Goal: Task Accomplishment & Management: Use online tool/utility

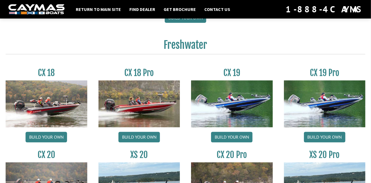
scroll to position [441, 0]
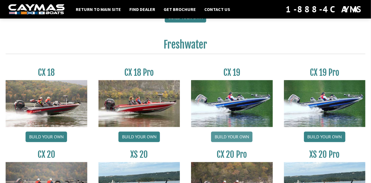
click at [218, 139] on link "Build your own" at bounding box center [231, 136] width 41 height 11
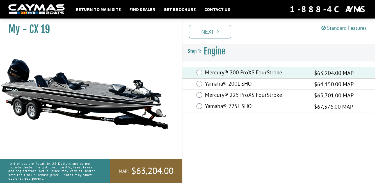
click at [233, 128] on div "Standard Features Standard Features CAYMAS CX 19 SPECIFICATIONS Length – 19’ 9”…" at bounding box center [283, 99] width 193 height 167
click at [212, 35] on link "Next" at bounding box center [210, 31] width 42 height 13
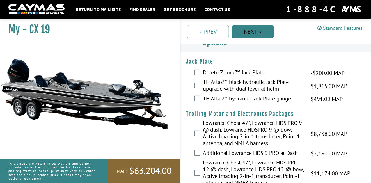
scroll to position [10, 0]
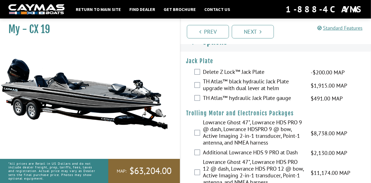
click at [184, 77] on div "Delete Z Lock™ Jack Plate -$200.00 MAP -$200.00 MSRP" at bounding box center [275, 72] width 190 height 11
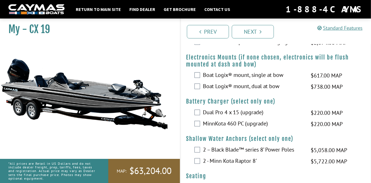
scroll to position [421, 0]
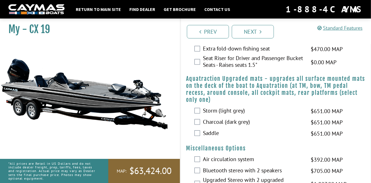
scroll to position [598, 0]
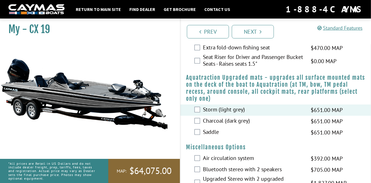
click at [183, 119] on div "Charcoal (dark grey) $651.00 MAP $769.00 MSRP" at bounding box center [275, 121] width 190 height 11
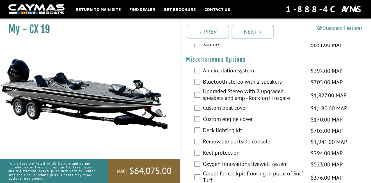
scroll to position [686, 0]
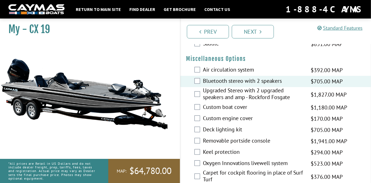
click at [185, 96] on div "Upgraded Stereo with 2 upgraded speakers and amp - Rockford Fosgate $1,827.00 M…" at bounding box center [275, 94] width 190 height 15
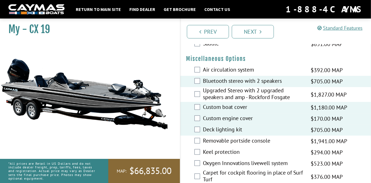
click at [184, 135] on div "Deck lighting kit $705.00 MAP $833.00 MSRP" at bounding box center [275, 129] width 190 height 11
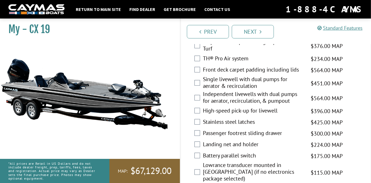
scroll to position [823, 0]
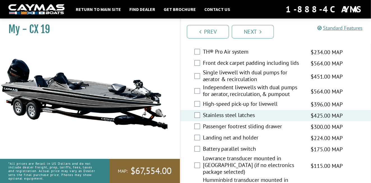
click at [179, 119] on div "My - CX 19" at bounding box center [86, 107] width 185 height 183
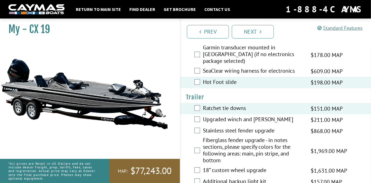
scroll to position [962, 0]
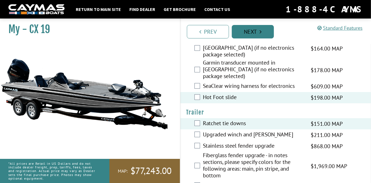
click at [257, 27] on link "Next" at bounding box center [253, 31] width 42 height 13
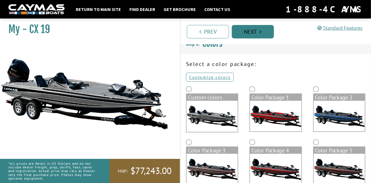
scroll to position [0, 0]
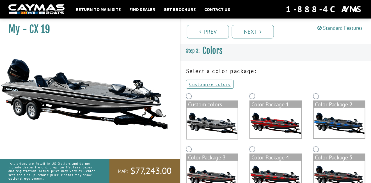
click at [243, 83] on p "Customize colors" at bounding box center [275, 84] width 179 height 7
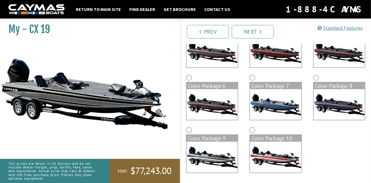
scroll to position [125, 0]
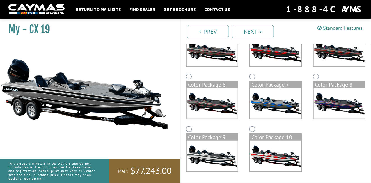
click at [265, 100] on img at bounding box center [275, 103] width 51 height 31
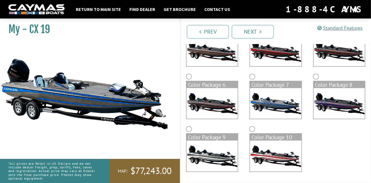
click at [204, 157] on img at bounding box center [211, 155] width 51 height 31
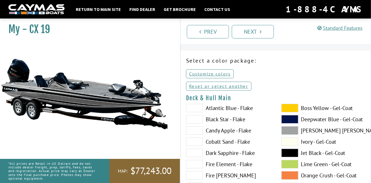
scroll to position [4, 0]
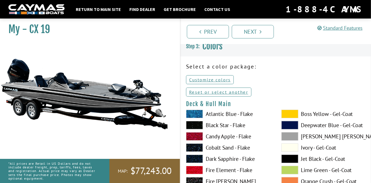
click at [284, 78] on p "Customize colors" at bounding box center [275, 79] width 179 height 7
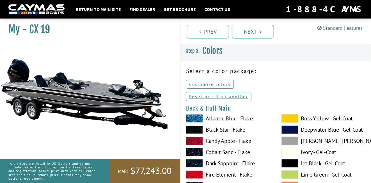
click at [221, 86] on link "Customize colors" at bounding box center [210, 84] width 48 height 9
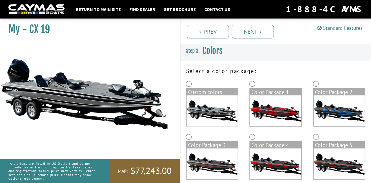
click at [243, 85] on div "Custom colors" at bounding box center [211, 106] width 63 height 53
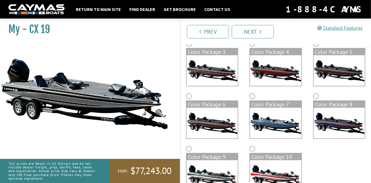
scroll to position [113, 0]
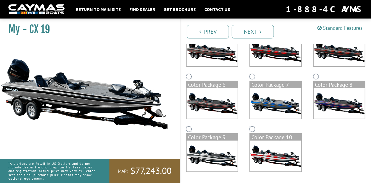
click at [271, 97] on img at bounding box center [275, 103] width 51 height 31
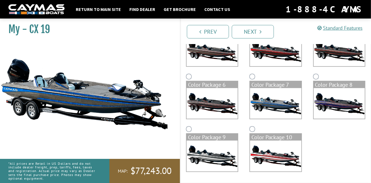
click at [243, 101] on div "Color Package 6" at bounding box center [211, 98] width 63 height 52
click at [243, 110] on div "Color Package 6" at bounding box center [211, 98] width 63 height 52
click at [247, 31] on link "Next" at bounding box center [253, 31] width 42 height 13
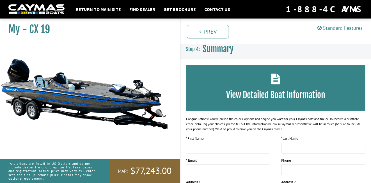
scroll to position [0, 0]
